Goal: Check status: Check status

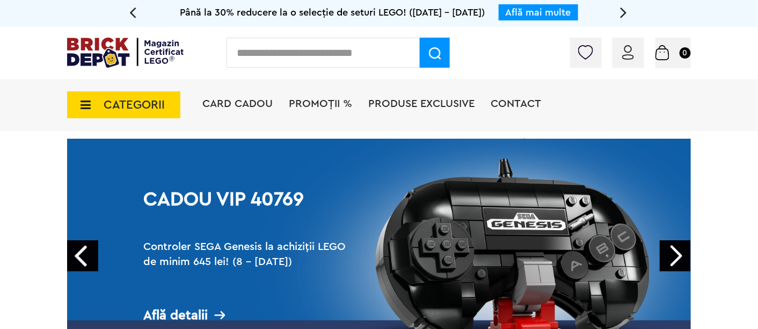
click at [631, 60] on div "Conectare" at bounding box center [629, 53] width 32 height 30
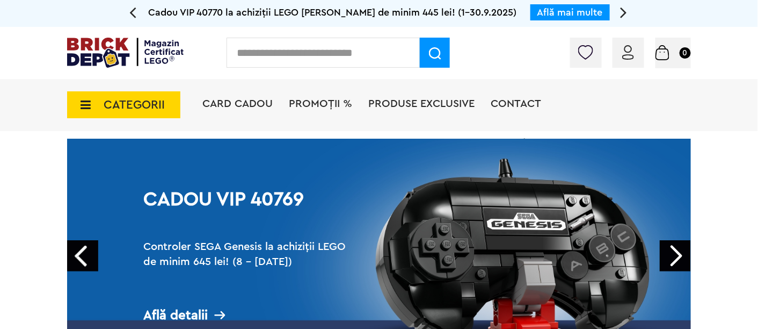
click at [620, 49] on div "Conectare" at bounding box center [629, 53] width 32 height 30
click at [625, 53] on img at bounding box center [628, 52] width 12 height 15
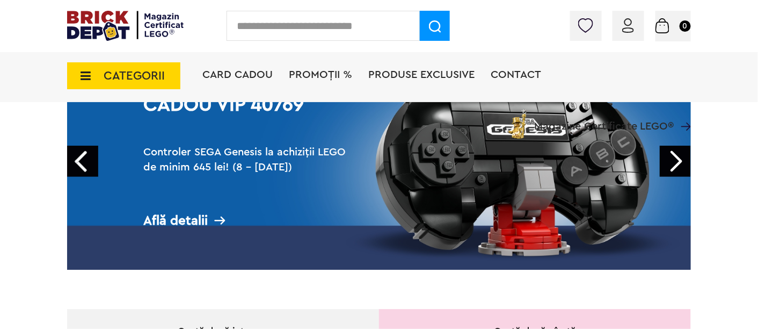
scroll to position [60, 0]
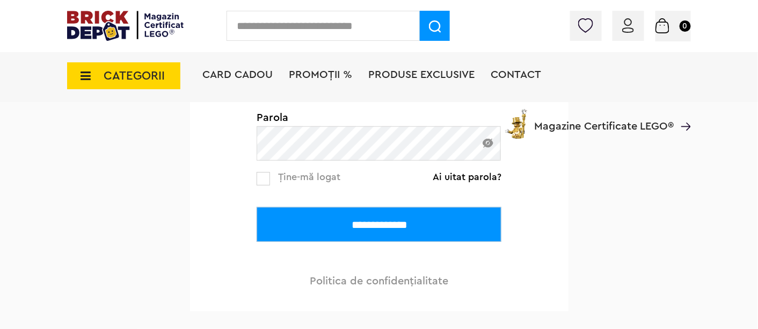
scroll to position [238, 0]
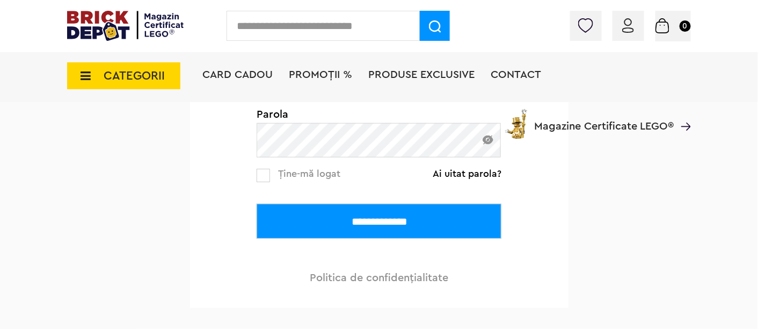
type input "**********"
click at [383, 214] on input "**********" at bounding box center [379, 221] width 245 height 35
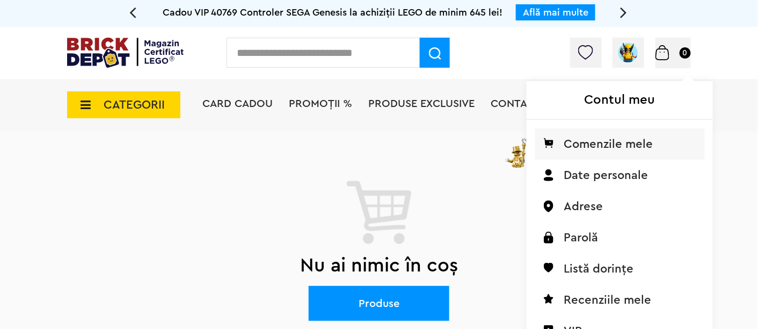
click at [600, 139] on li "Comenzile mele" at bounding box center [620, 143] width 170 height 31
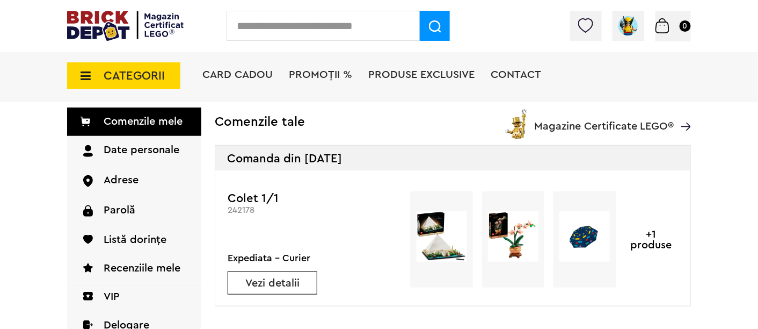
scroll to position [179, 0]
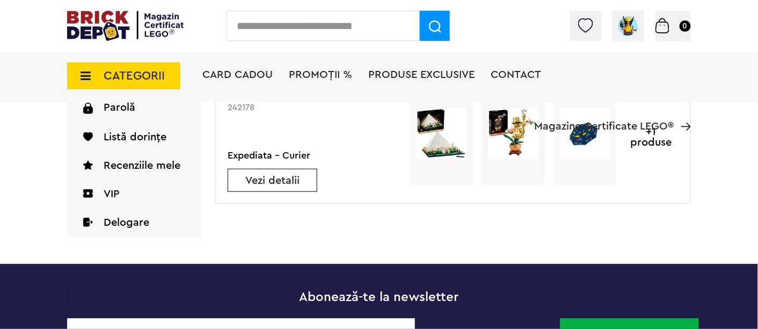
click at [274, 183] on link "Vezi detalii" at bounding box center [272, 180] width 89 height 11
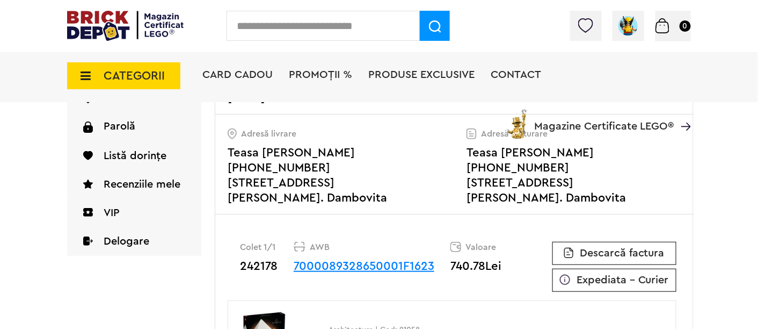
scroll to position [179, 0]
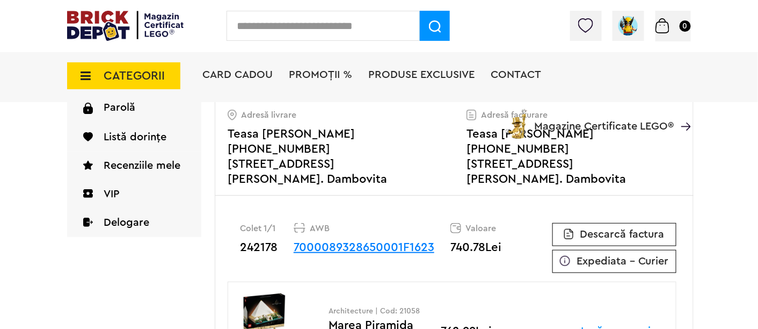
click at [390, 248] on link "7000089328650001F1623" at bounding box center [364, 247] width 141 height 12
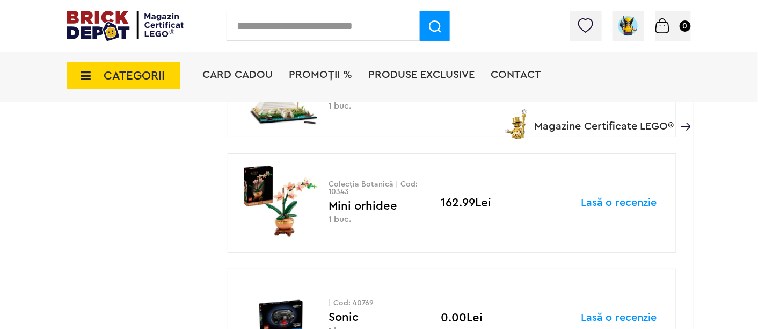
scroll to position [358, 0]
